Goal: Transaction & Acquisition: Purchase product/service

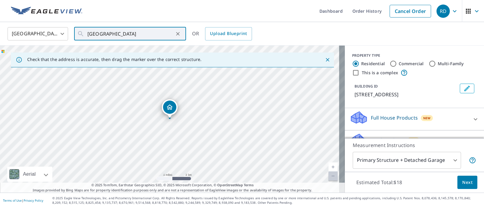
click at [179, 35] on icon "Clear" at bounding box center [178, 34] width 4 height 4
click at [160, 34] on input "text" at bounding box center [130, 33] width 86 height 17
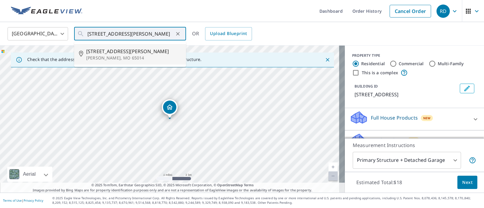
click at [147, 53] on span "[STREET_ADDRESS][PERSON_NAME]" at bounding box center [133, 51] width 95 height 7
type input "[STREET_ADDRESS][PERSON_NAME][PERSON_NAME]"
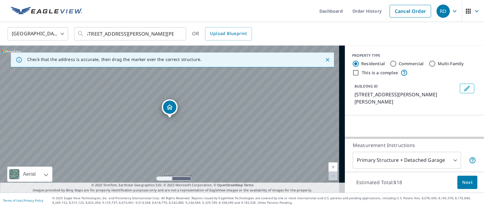
scroll to position [0, 0]
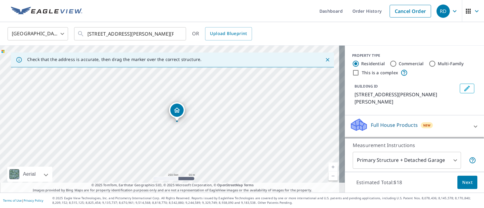
click at [218, 117] on div "[STREET_ADDRESS][PERSON_NAME][PERSON_NAME]" at bounding box center [172, 119] width 345 height 147
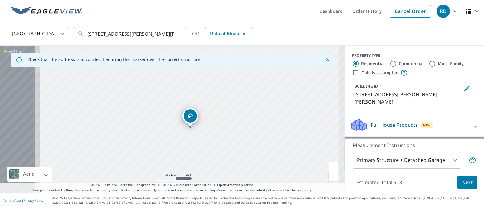
click at [230, 116] on div "[STREET_ADDRESS][PERSON_NAME][PERSON_NAME]" at bounding box center [172, 119] width 345 height 147
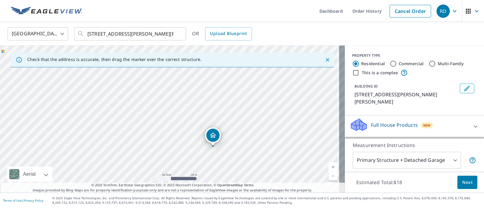
drag, startPoint x: 201, startPoint y: 113, endPoint x: 248, endPoint y: 120, distance: 47.4
click at [248, 120] on div "[STREET_ADDRESS][PERSON_NAME][PERSON_NAME]" at bounding box center [172, 119] width 345 height 147
drag, startPoint x: 228, startPoint y: 120, endPoint x: 139, endPoint y: 78, distance: 98.5
drag, startPoint x: 176, startPoint y: 99, endPoint x: 197, endPoint y: 85, distance: 25.1
click at [197, 85] on div "65014, US Bourbois, MO 65014" at bounding box center [172, 119] width 345 height 147
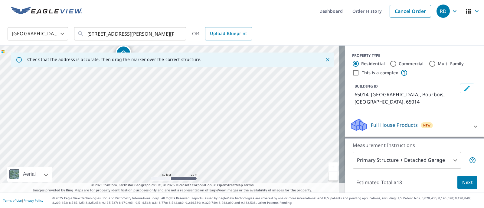
click at [188, 82] on div "65014, US Bourbois, MO 65014" at bounding box center [172, 119] width 345 height 147
drag, startPoint x: 257, startPoint y: 122, endPoint x: 171, endPoint y: 113, distance: 86.7
click at [171, 113] on div "65014, US Bourbois, MO 65014" at bounding box center [172, 119] width 345 height 147
drag, startPoint x: 212, startPoint y: 101, endPoint x: 209, endPoint y: 89, distance: 11.8
click at [209, 89] on div "65014, US Bourbois, MO 65014" at bounding box center [172, 119] width 345 height 147
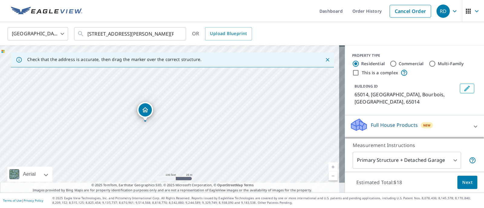
drag, startPoint x: 170, startPoint y: 100, endPoint x: 221, endPoint y: 159, distance: 78.3
click at [221, 159] on div "65014, US Bourbois, MO 65014" at bounding box center [172, 119] width 345 height 147
click at [455, 118] on div "Full House Products New" at bounding box center [409, 126] width 119 height 17
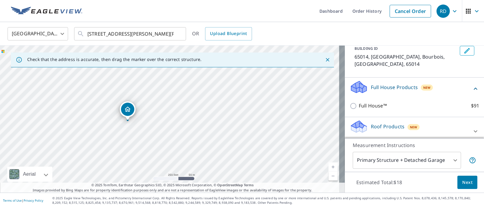
scroll to position [76, 0]
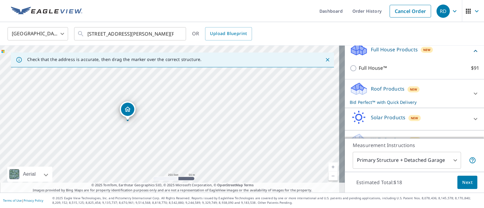
click at [431, 87] on div "Roof Products New Bid Perfect™ with Quick Delivery" at bounding box center [409, 94] width 119 height 24
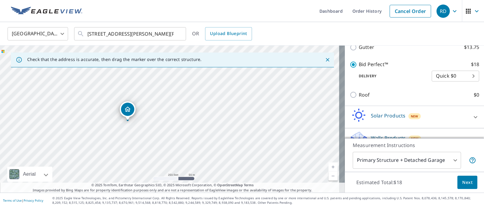
scroll to position [181, 0]
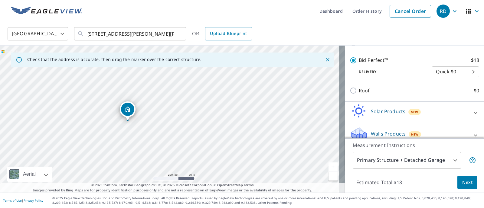
click at [467, 177] on button "Next" at bounding box center [467, 183] width 20 height 14
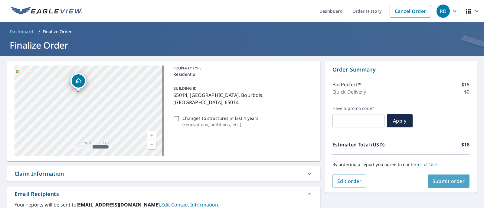
click at [445, 182] on span "Submit order" at bounding box center [449, 181] width 32 height 7
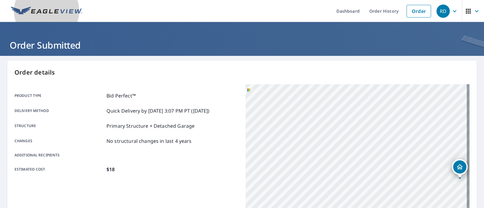
click at [63, 5] on link at bounding box center [46, 11] width 79 height 22
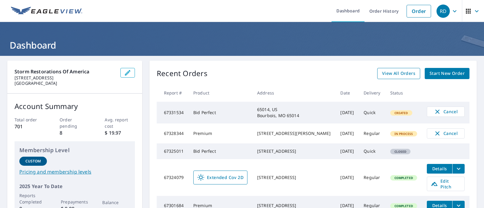
click at [409, 72] on span "View All Orders" at bounding box center [398, 74] width 33 height 8
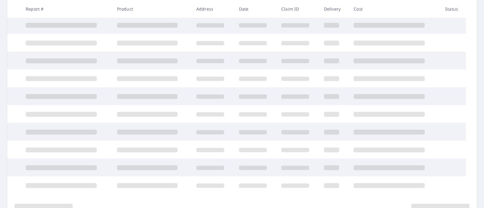
scroll to position [142, 0]
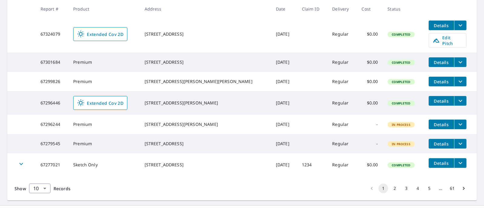
scroll to position [211, 0]
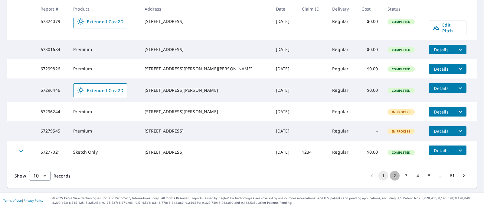
click at [390, 177] on button "2" at bounding box center [395, 176] width 10 height 10
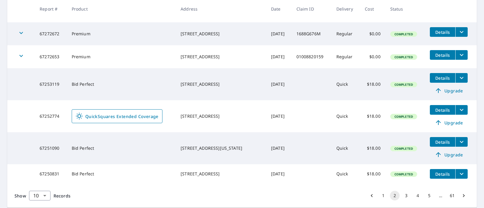
scroll to position [222, 0]
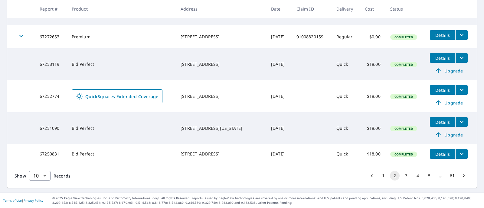
click at [402, 175] on button "3" at bounding box center [407, 176] width 10 height 10
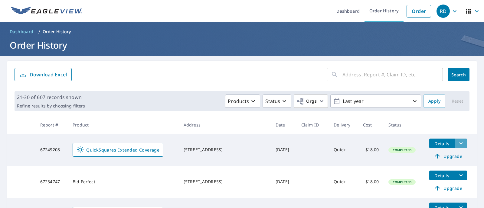
click at [457, 145] on icon "filesDropdownBtn-67249208" at bounding box center [460, 143] width 7 height 7
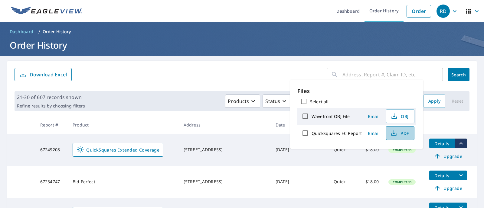
click at [400, 137] on button "PDF" at bounding box center [400, 133] width 28 height 14
click at [409, 9] on link "Order" at bounding box center [419, 11] width 25 height 13
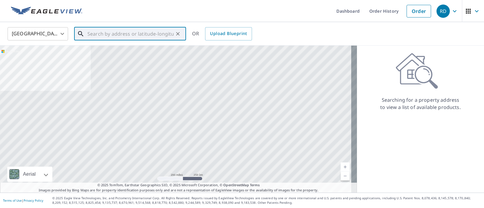
click at [129, 31] on input "text" at bounding box center [130, 33] width 86 height 17
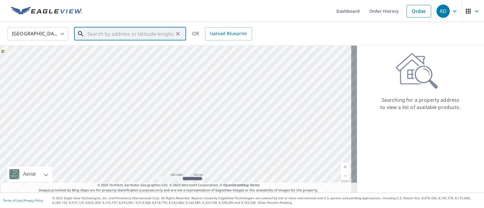
paste input "[STREET_ADDRESS][PERSON_NAME]"
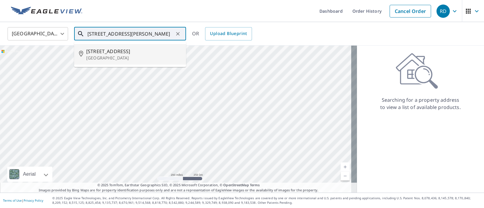
click at [124, 61] on p "[GEOGRAPHIC_DATA]" at bounding box center [133, 58] width 95 height 6
type input "[STREET_ADDRESS]"
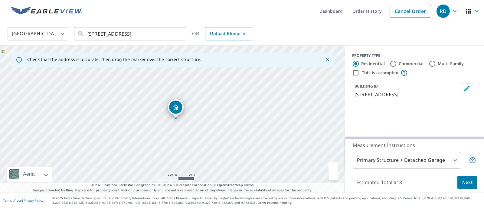
scroll to position [0, 0]
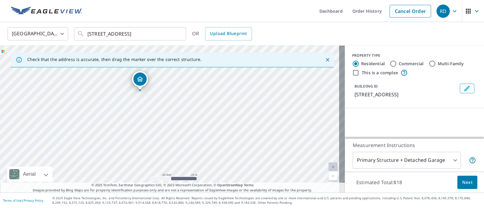
drag, startPoint x: 163, startPoint y: 97, endPoint x: 198, endPoint y: 89, distance: 35.8
click at [198, 89] on div "[STREET_ADDRESS]" at bounding box center [172, 119] width 345 height 147
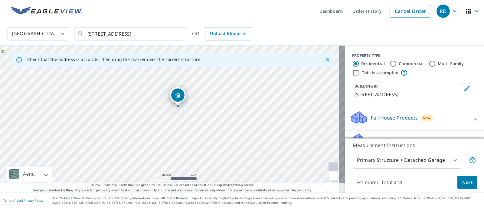
drag, startPoint x: 188, startPoint y: 104, endPoint x: 192, endPoint y: 90, distance: 14.9
click at [192, 90] on div "[STREET_ADDRESS]" at bounding box center [172, 119] width 345 height 147
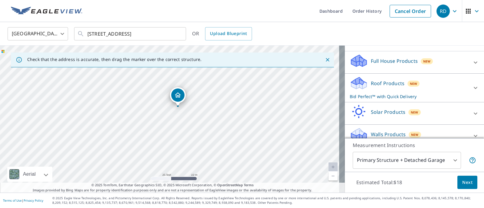
scroll to position [65, 0]
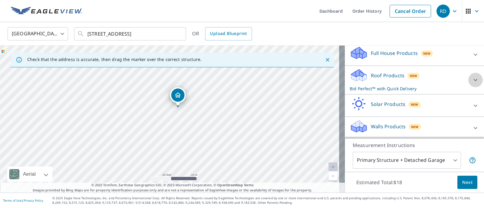
click at [468, 76] on div at bounding box center [475, 80] width 15 height 15
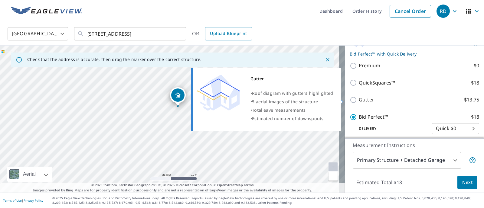
scroll to position [103, 0]
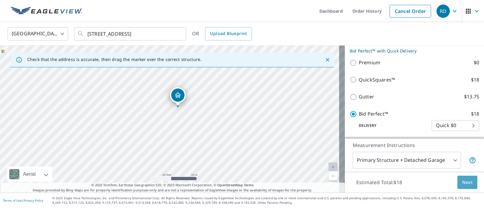
click at [462, 185] on span "Next" at bounding box center [467, 183] width 10 height 8
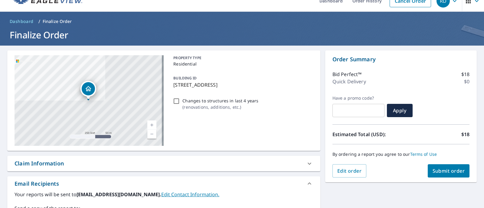
scroll to position [5, 0]
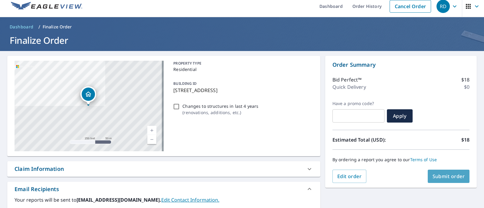
click at [444, 175] on span "Submit order" at bounding box center [449, 176] width 32 height 7
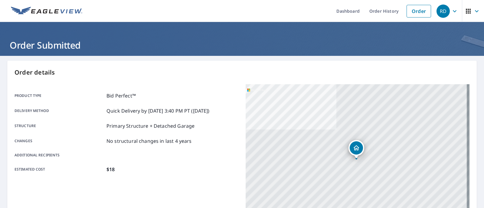
click at [349, 8] on link "Dashboard" at bounding box center [348, 11] width 33 height 22
